Goal: Task Accomplishment & Management: Use online tool/utility

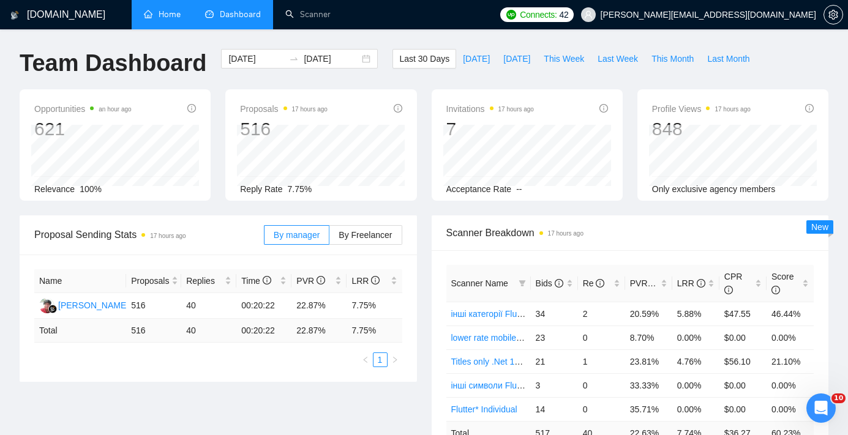
click at [169, 14] on link "Home" at bounding box center [162, 14] width 37 height 10
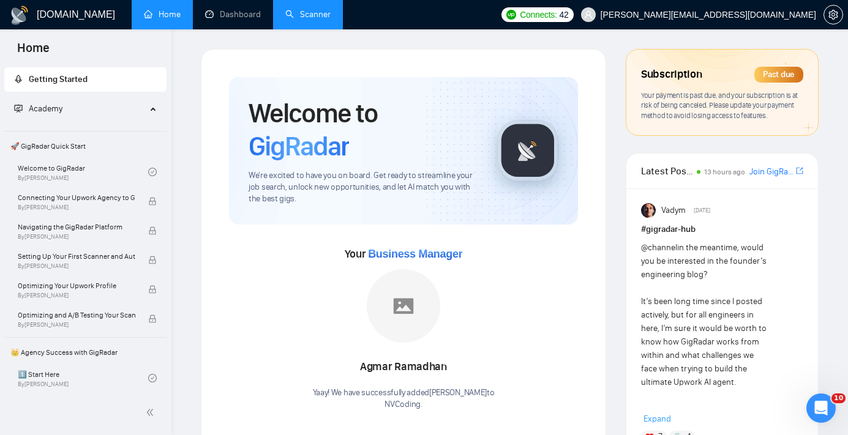
click at [322, 10] on link "Scanner" at bounding box center [307, 14] width 45 height 10
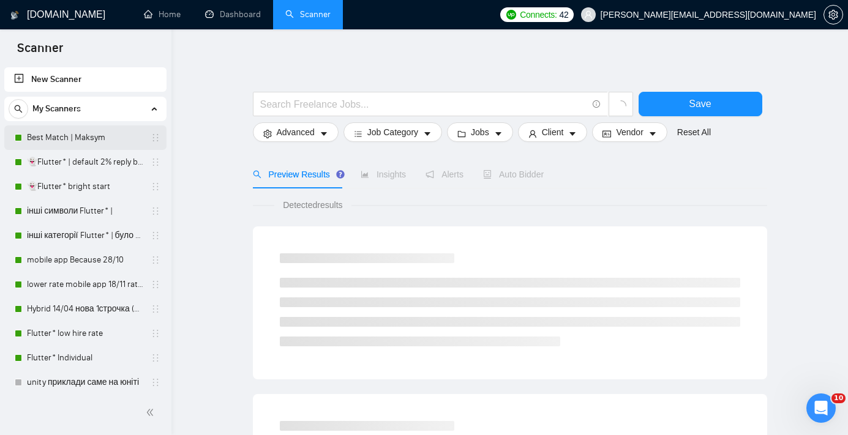
click at [100, 132] on link "Best Match | Maksym" at bounding box center [85, 137] width 116 height 24
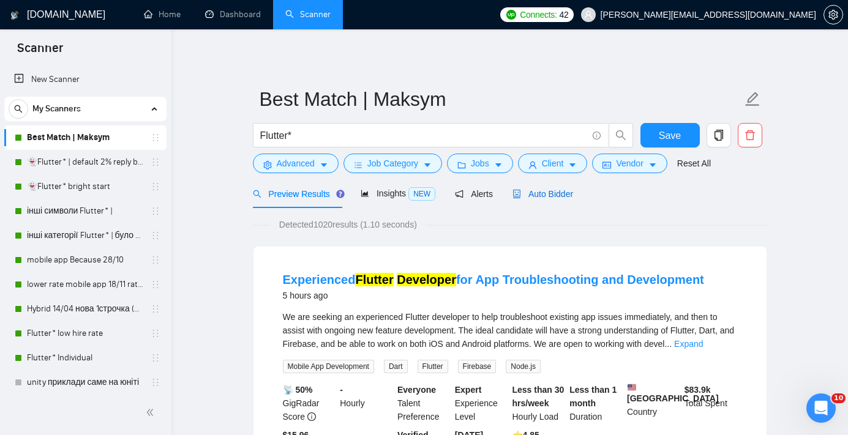
click at [564, 189] on span "Auto Bidder" at bounding box center [542, 194] width 61 height 10
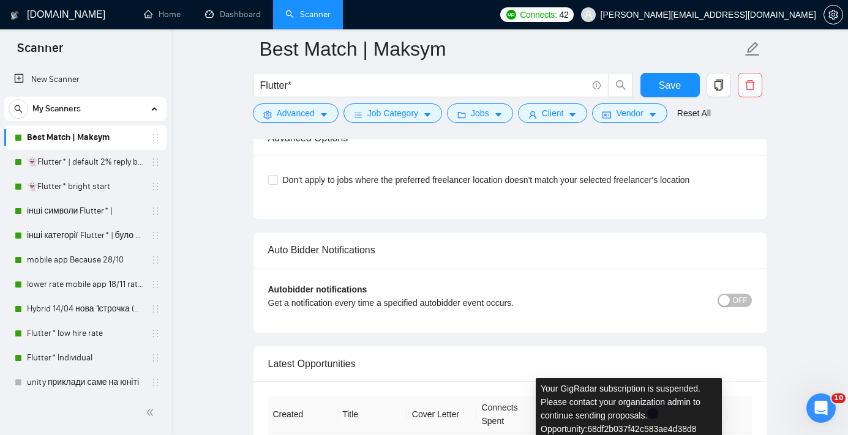
scroll to position [2346, 0]
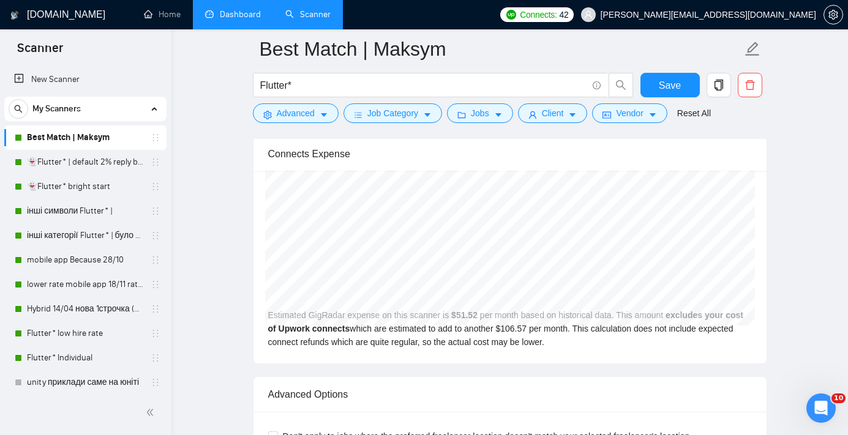
click at [253, 17] on link "Dashboard" at bounding box center [233, 14] width 56 height 10
